Goal: Transaction & Acquisition: Purchase product/service

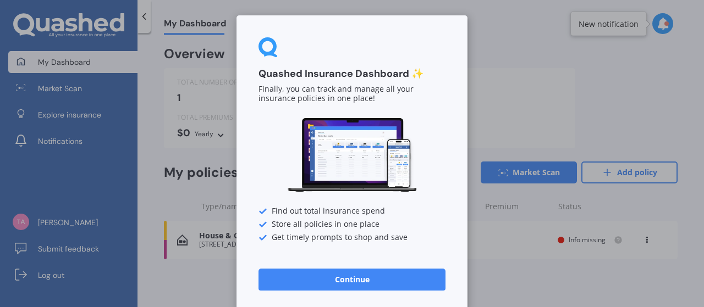
click at [372, 278] on button "Continue" at bounding box center [351, 280] width 187 height 22
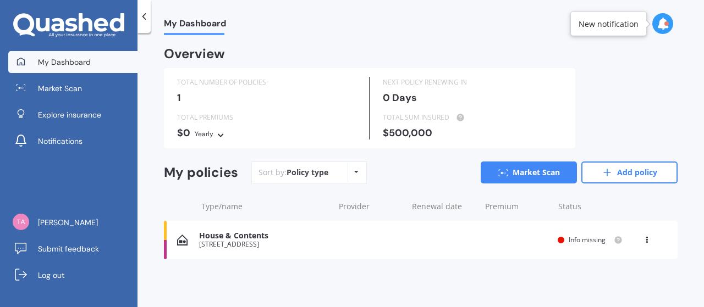
click at [351, 169] on div "Policy type Alphabetical Date added Renewing next" at bounding box center [355, 173] width 17 height 20
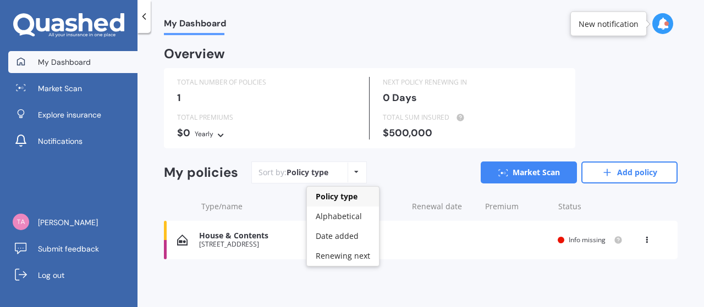
click at [351, 173] on div "Policy type Alphabetical Date added Renewing next" at bounding box center [355, 173] width 17 height 20
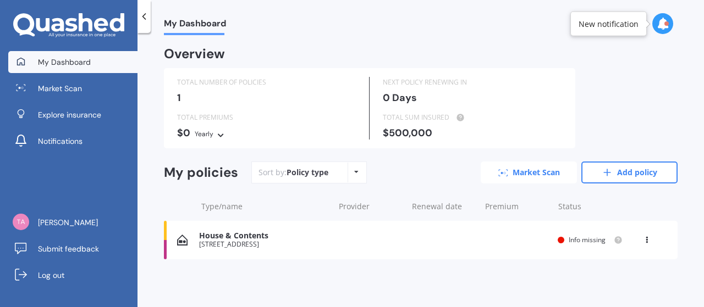
click at [526, 176] on link "Market Scan" at bounding box center [528, 173] width 96 height 22
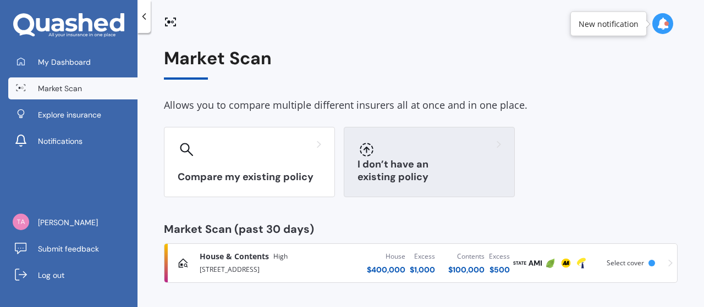
click at [394, 156] on div at bounding box center [428, 150] width 143 height 18
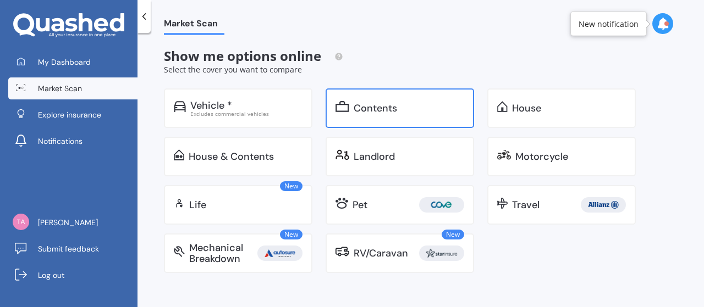
click at [368, 120] on div "Contents" at bounding box center [399, 109] width 148 height 40
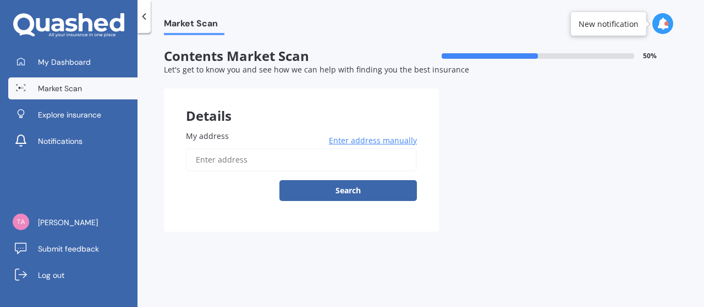
click at [273, 159] on input "My address" at bounding box center [301, 159] width 231 height 23
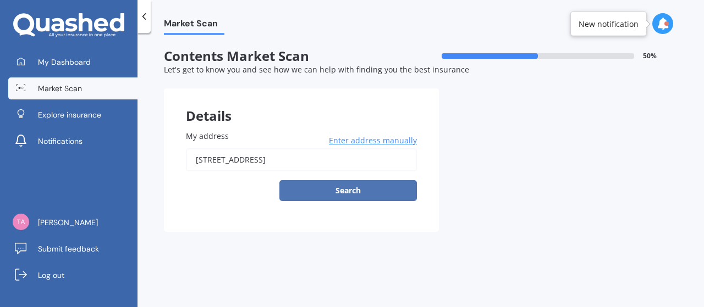
type input "[STREET_ADDRESS]"
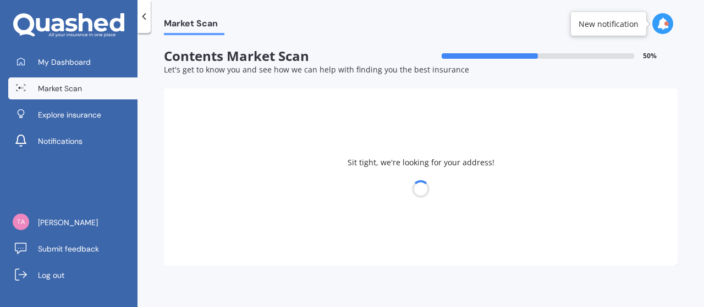
click at [313, 191] on div at bounding box center [420, 188] width 513 height 15
select select "08"
select select "12"
select select "1995"
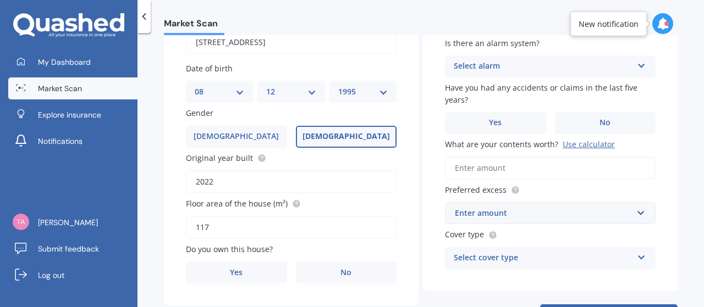
scroll to position [165, 0]
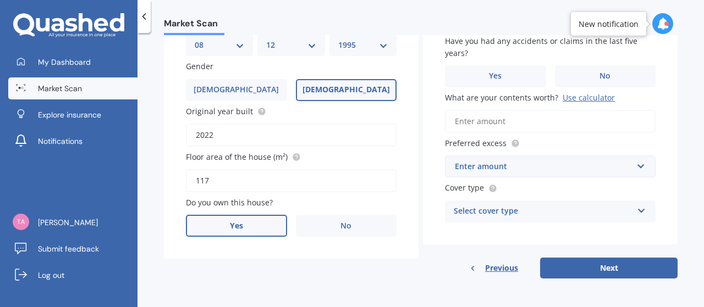
click at [243, 225] on label "Yes" at bounding box center [236, 226] width 101 height 22
click at [0, 0] on input "Yes" at bounding box center [0, 0] width 0 height 0
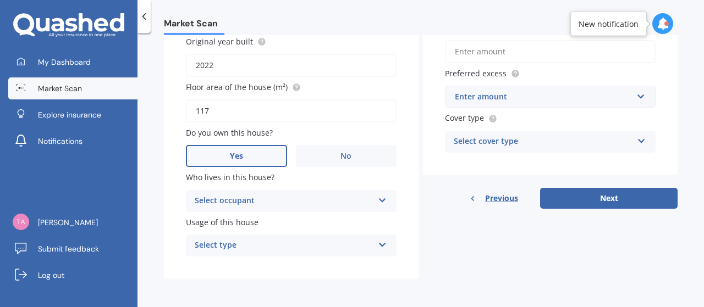
scroll to position [235, 0]
click at [349, 205] on div "Select occupant" at bounding box center [284, 201] width 179 height 13
click at [280, 217] on div "Owner" at bounding box center [290, 223] width 209 height 20
click at [299, 244] on div "Select type" at bounding box center [284, 245] width 179 height 13
click at [266, 262] on div "Permanent" at bounding box center [290, 267] width 209 height 20
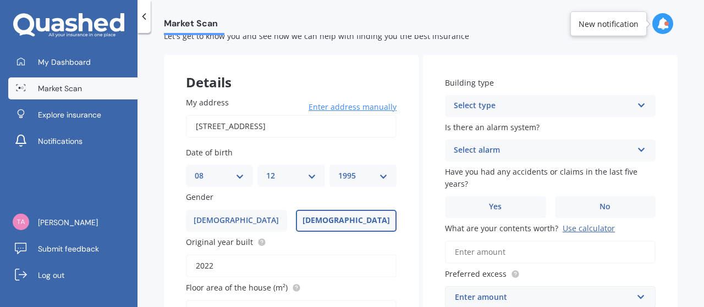
scroll to position [25, 0]
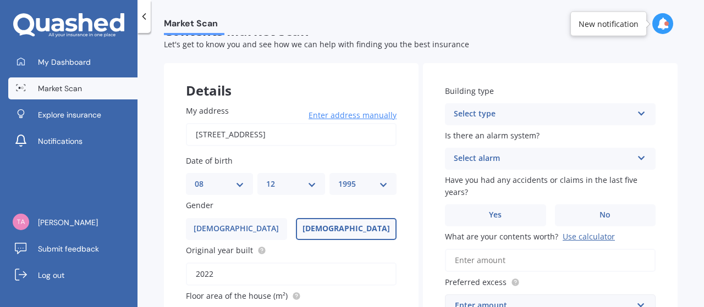
click at [483, 115] on div "Select type" at bounding box center [543, 114] width 179 height 13
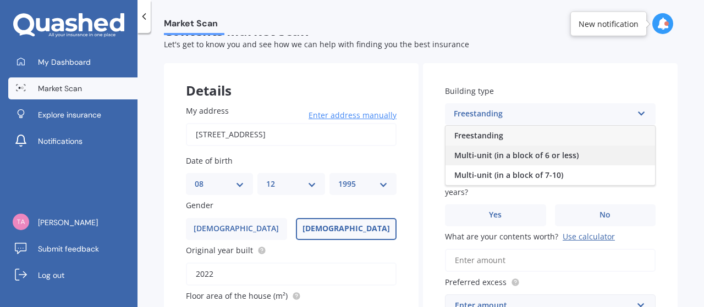
click at [497, 156] on span "Multi-unit (in a block of 6 or less)" at bounding box center [516, 155] width 124 height 10
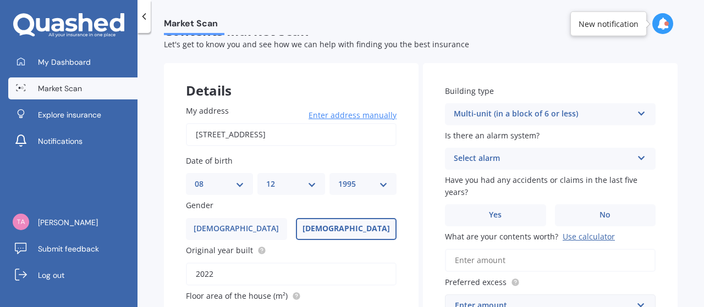
click at [512, 162] on div "Select alarm" at bounding box center [543, 158] width 179 height 13
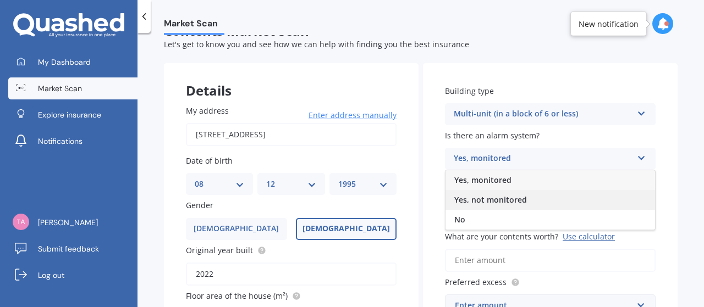
click at [488, 195] on span "Yes, not monitored" at bounding box center [490, 200] width 73 height 10
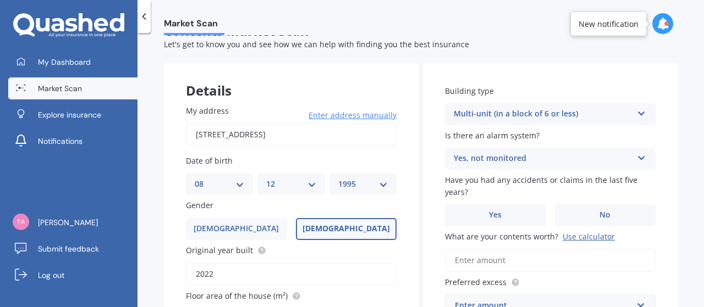
click at [488, 154] on div "Yes, not monitored" at bounding box center [543, 158] width 179 height 13
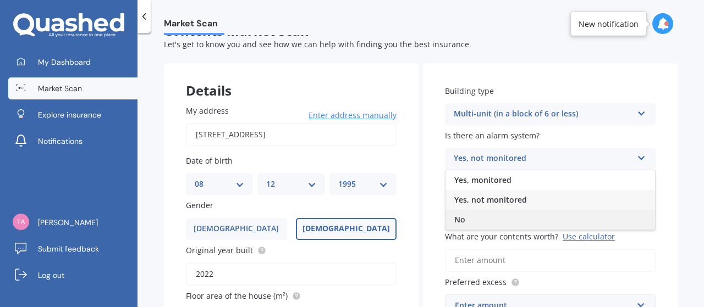
click at [475, 218] on div "No" at bounding box center [549, 220] width 209 height 20
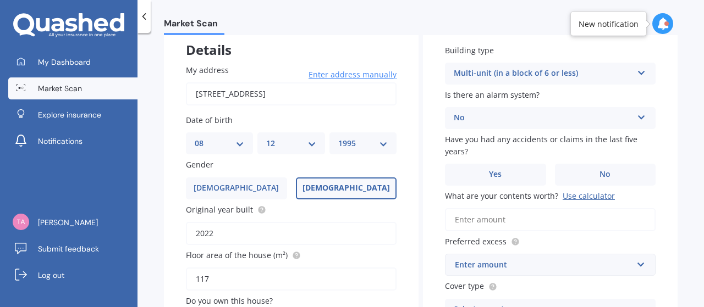
scroll to position [63, 0]
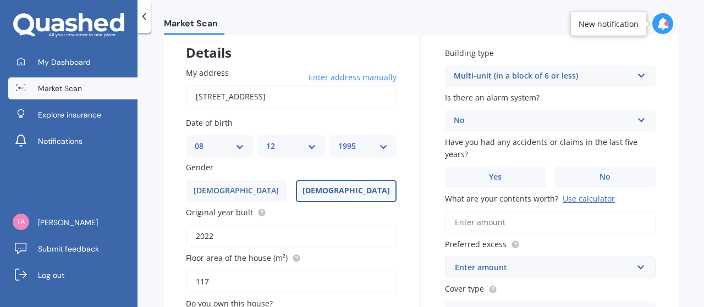
click at [528, 79] on div "Multi-unit (in a block of 6 or less)" at bounding box center [543, 76] width 179 height 13
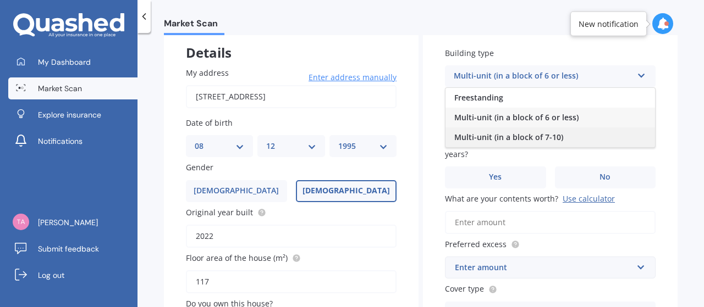
click at [552, 139] on span "Multi-unit (in a block of 7-10)" at bounding box center [508, 137] width 109 height 10
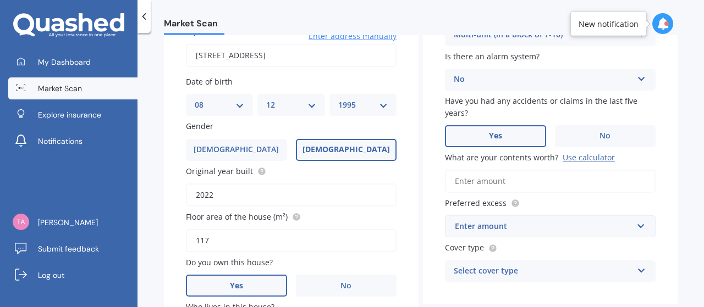
scroll to position [109, 0]
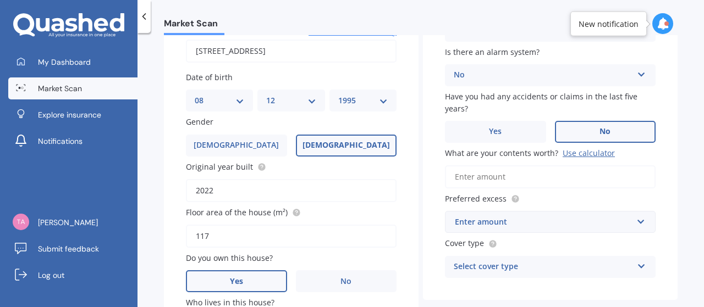
click at [573, 132] on label "No" at bounding box center [605, 132] width 101 height 22
click at [0, 0] on input "No" at bounding box center [0, 0] width 0 height 0
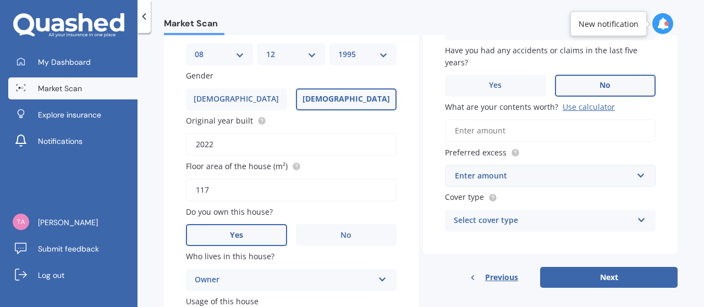
scroll to position [167, 0]
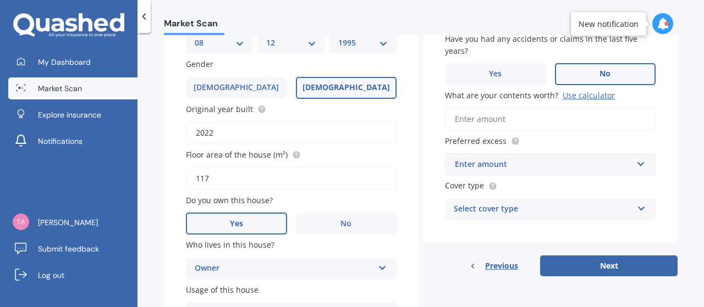
click at [492, 119] on input "What are your contents worth? Use calculator" at bounding box center [550, 119] width 211 height 23
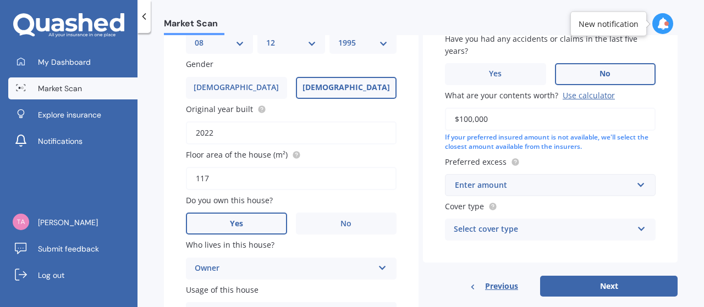
type input "$100,000"
click at [535, 186] on div "Enter amount" at bounding box center [544, 185] width 178 height 12
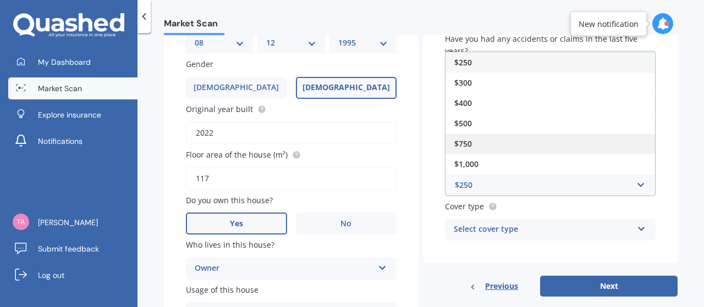
click at [464, 141] on span "$750" at bounding box center [463, 144] width 18 height 10
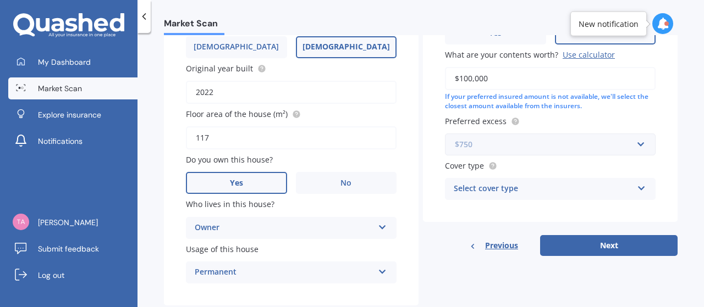
scroll to position [211, 0]
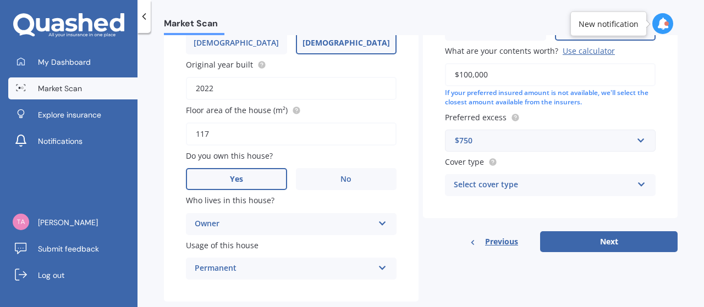
click at [499, 192] on div "Select cover type" at bounding box center [543, 185] width 179 height 13
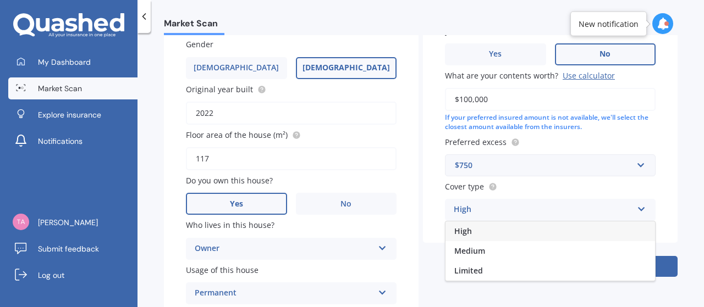
scroll to position [186, 0]
click at [469, 228] on div "High" at bounding box center [549, 232] width 209 height 20
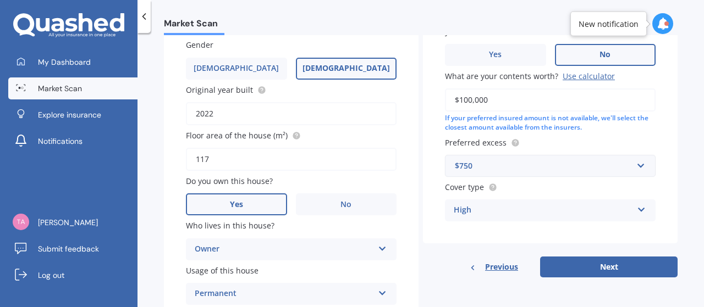
click at [478, 163] on div "$750" at bounding box center [544, 166] width 178 height 12
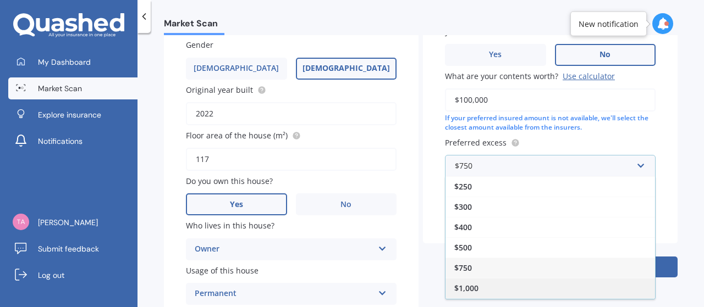
click at [464, 289] on span "$1,000" at bounding box center [466, 288] width 24 height 10
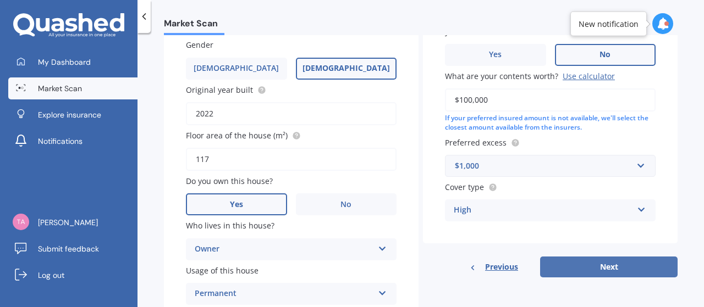
click at [565, 262] on button "Next" at bounding box center [608, 267] width 137 height 21
select select "08"
select select "12"
select select "1995"
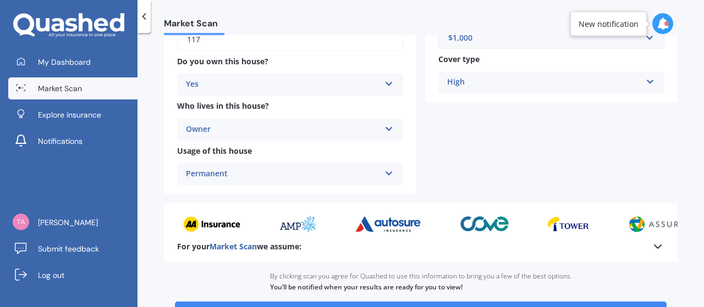
scroll to position [352, 0]
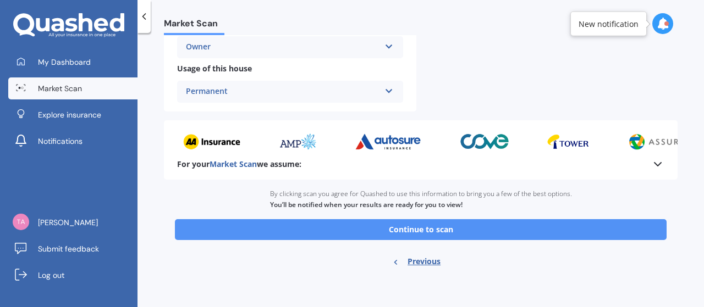
click at [500, 223] on button "Continue to scan" at bounding box center [420, 229] width 491 height 21
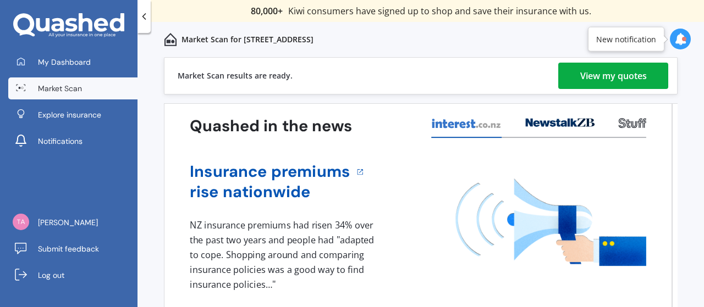
click at [628, 82] on div "View my quotes" at bounding box center [613, 76] width 67 height 26
